Goal: Task Accomplishment & Management: Manage account settings

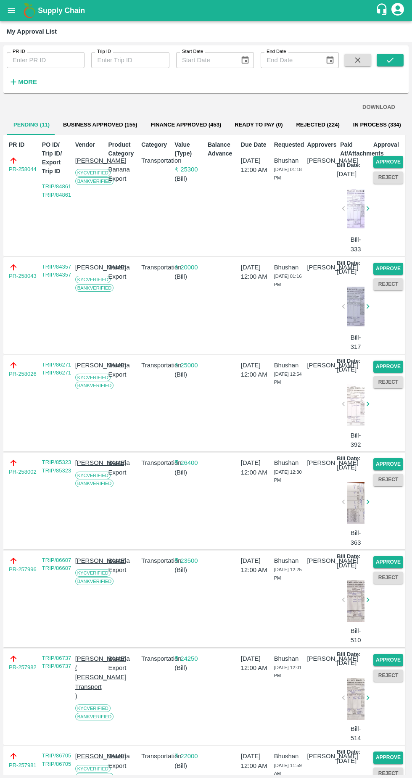
click at [383, 162] on button "Approve" at bounding box center [388, 162] width 30 height 12
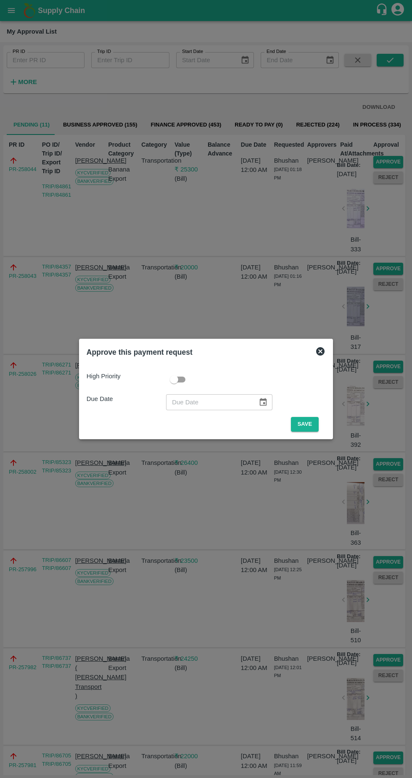
click at [307, 424] on button "Save" at bounding box center [305, 424] width 28 height 15
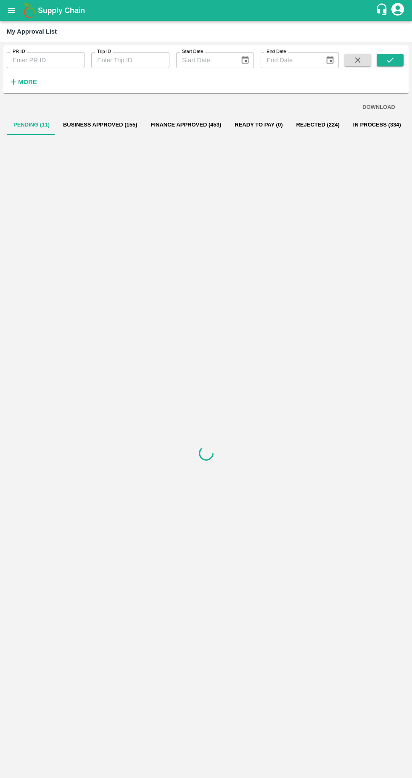
click at [13, 82] on icon "button" at bounding box center [13, 81] width 5 height 5
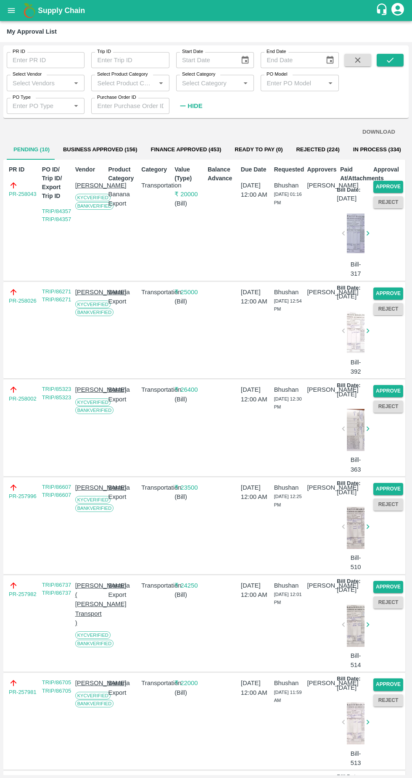
click at [48, 83] on input "Select Vendor" at bounding box center [38, 82] width 59 height 11
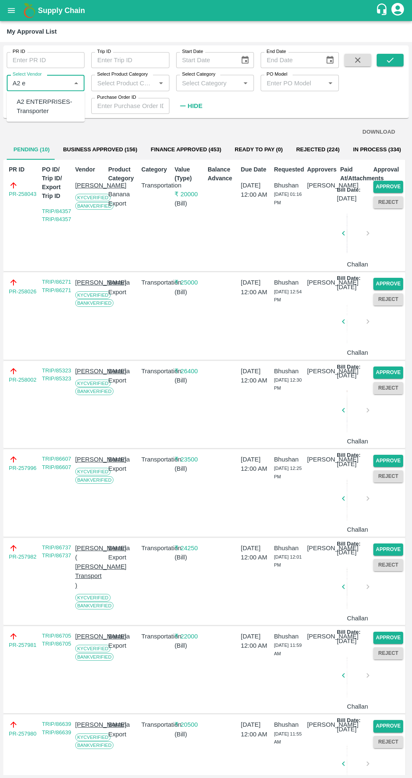
click at [32, 100] on div "A2 ENTERPRISES-Transporter" at bounding box center [47, 106] width 61 height 19
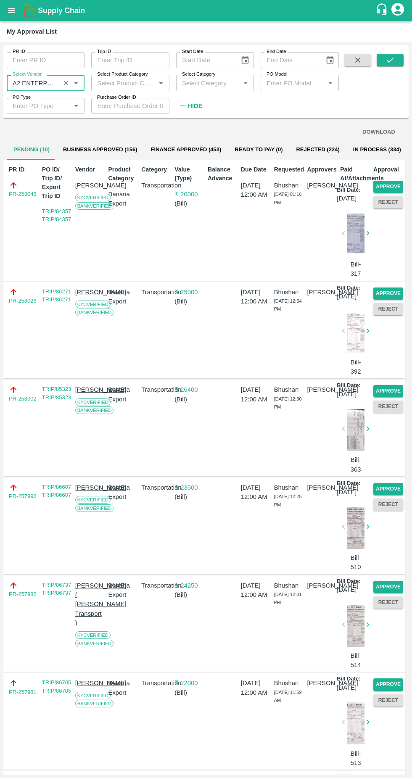
type input "A2 ENTERPRISES-Transporter"
click at [393, 63] on icon "submit" at bounding box center [389, 59] width 9 height 9
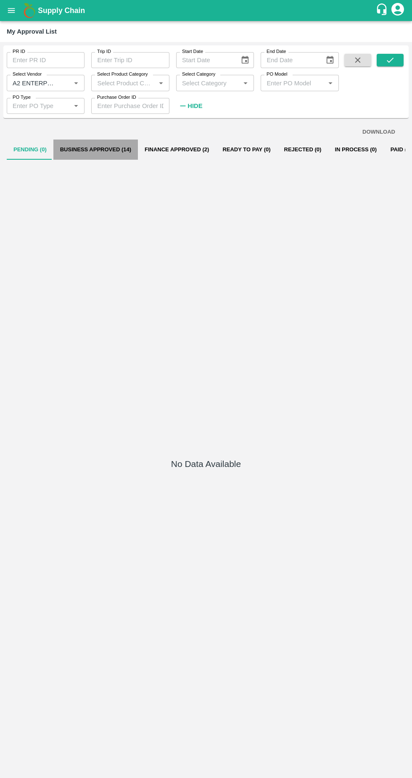
click at [129, 147] on button "Business Approved (14)" at bounding box center [95, 150] width 84 height 20
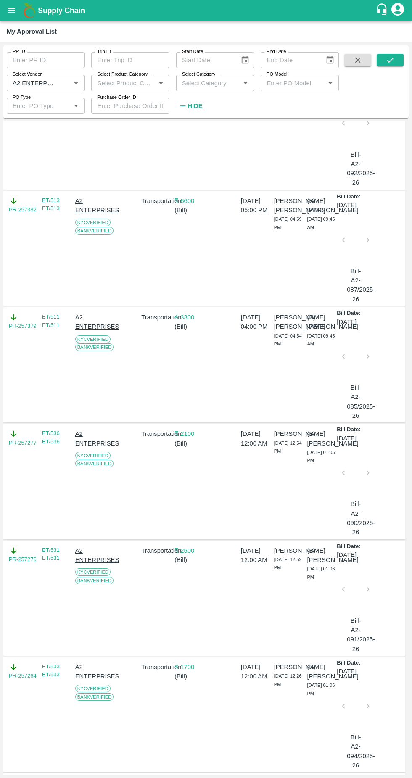
scroll to position [1141, 0]
